Goal: Obtain resource: Obtain resource

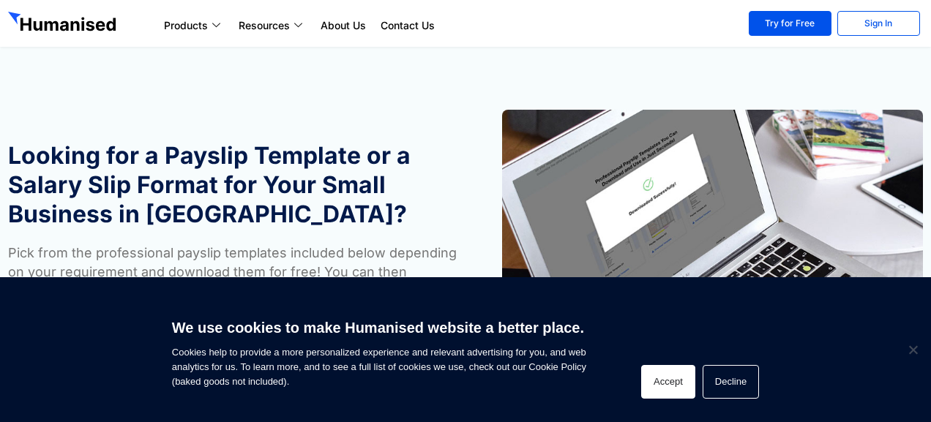
click at [653, 383] on button "Accept" at bounding box center [668, 382] width 54 height 34
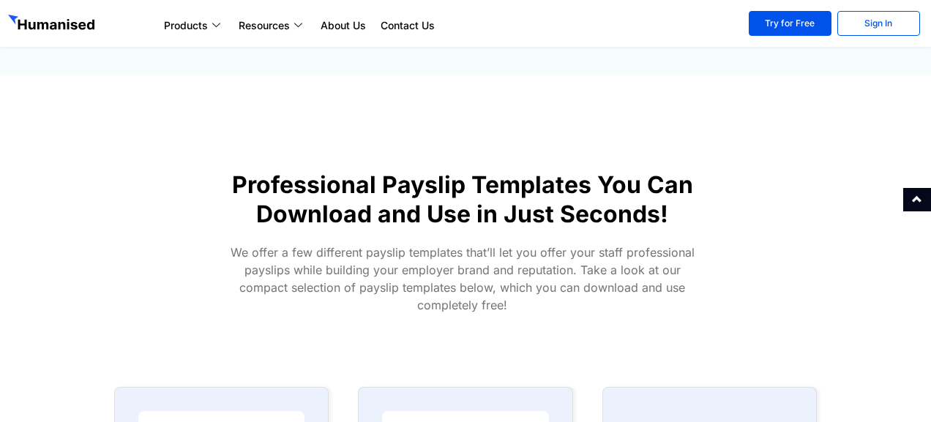
scroll to position [228, 0]
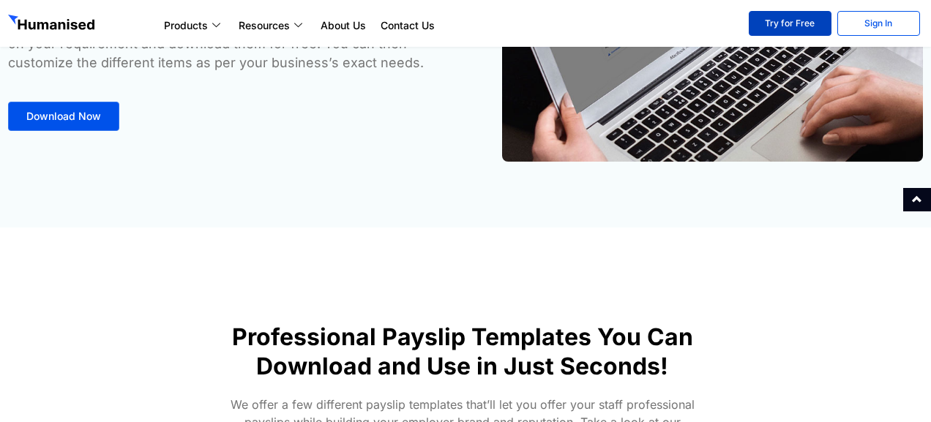
click at [807, 27] on link "Try for Free" at bounding box center [789, 23] width 83 height 25
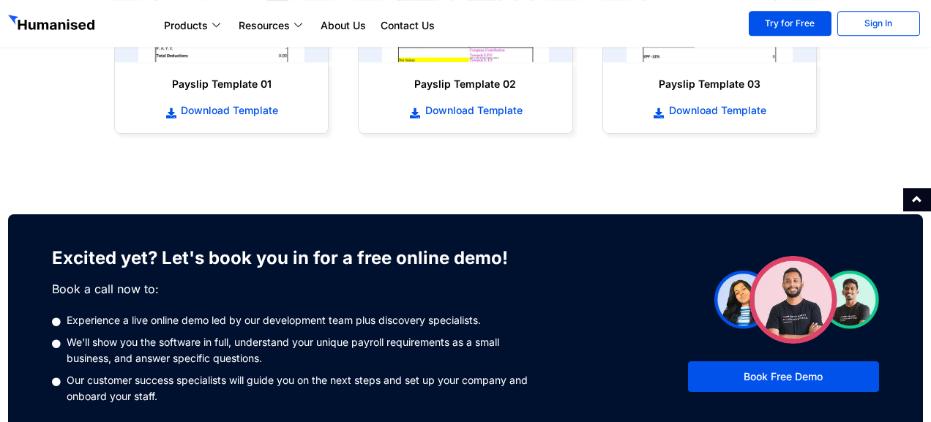
scroll to position [228, 0]
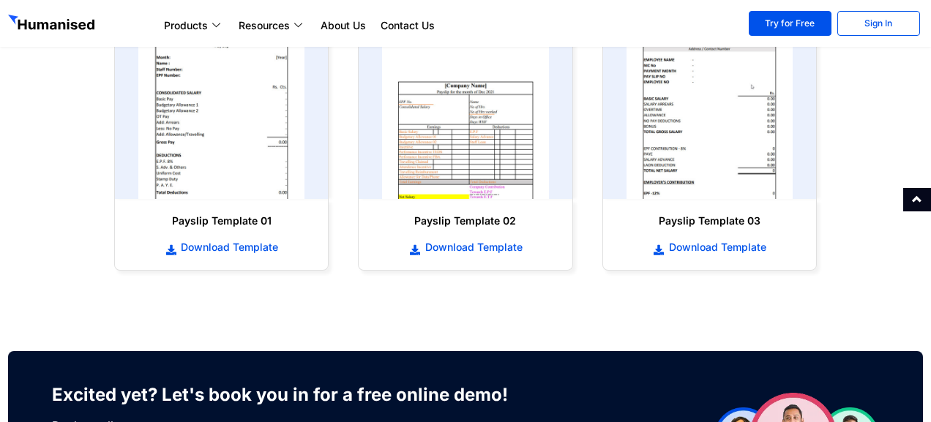
scroll to position [676, 0]
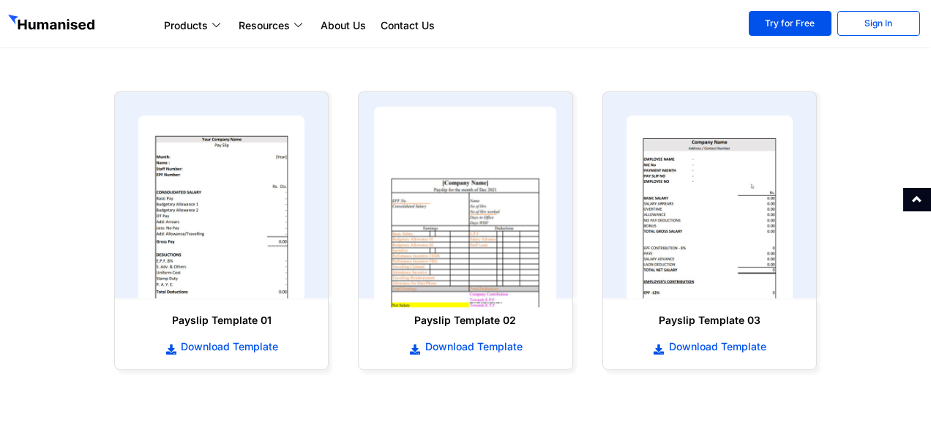
click at [484, 162] on img at bounding box center [465, 207] width 183 height 201
